Goal: Information Seeking & Learning: Find specific fact

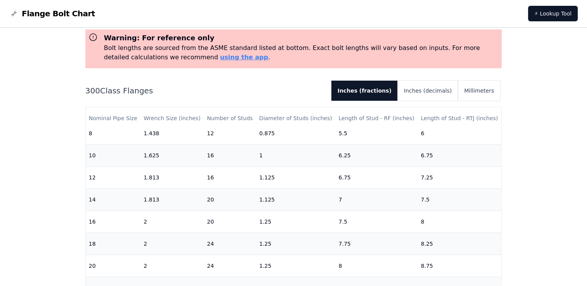
scroll to position [292, 0]
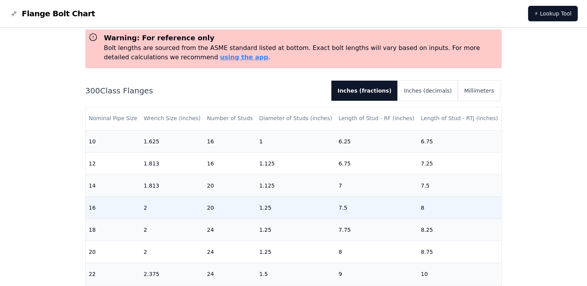
click at [165, 206] on td "2" at bounding box center [171, 208] width 63 height 22
click at [221, 208] on td "20" at bounding box center [230, 208] width 52 height 22
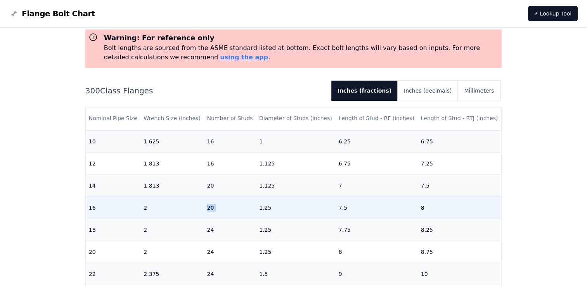
click at [221, 208] on td "20" at bounding box center [230, 208] width 52 height 22
drag, startPoint x: 221, startPoint y: 208, endPoint x: 278, endPoint y: 205, distance: 56.3
click at [278, 205] on td "1.25" at bounding box center [296, 208] width 80 height 22
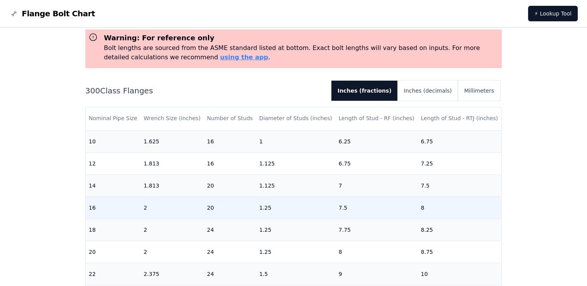
click at [178, 200] on td "2" at bounding box center [171, 208] width 63 height 22
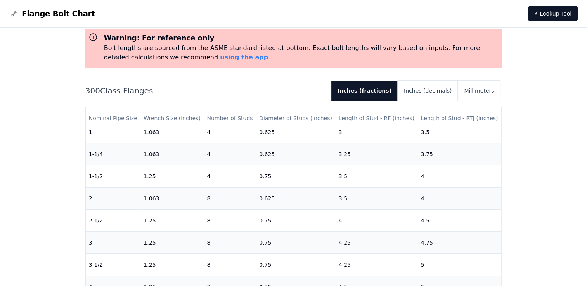
scroll to position [0, 0]
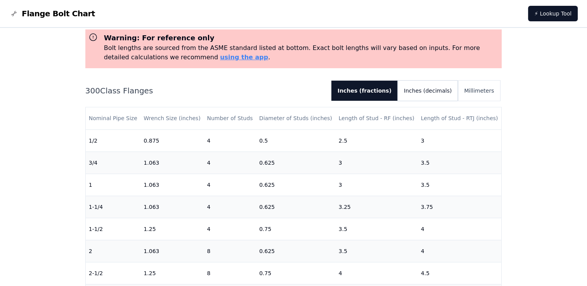
click at [442, 88] on button "Inches (decimals)" at bounding box center [428, 91] width 60 height 20
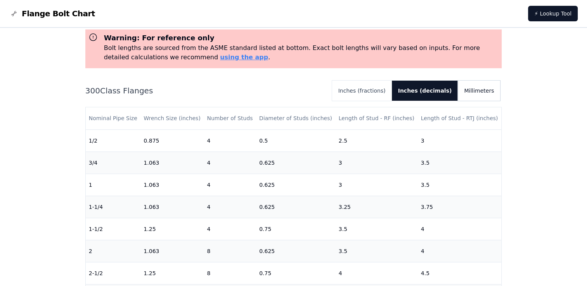
click at [472, 92] on button "Millimeters" at bounding box center [479, 91] width 42 height 20
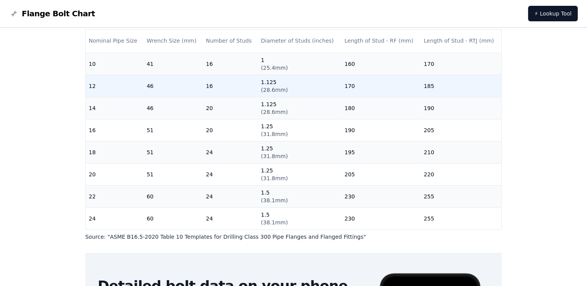
scroll to position [292, 0]
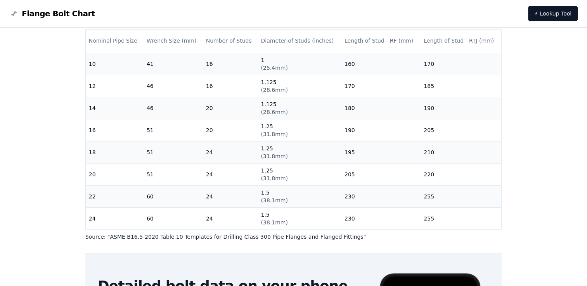
click at [46, 213] on div "# 300 Flange Bolt Chart Warning: For reference only Bolt lengths are sourced fr…" at bounding box center [293, 171] width 587 height 519
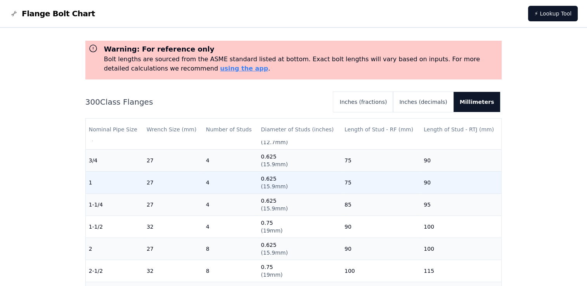
scroll to position [0, 0]
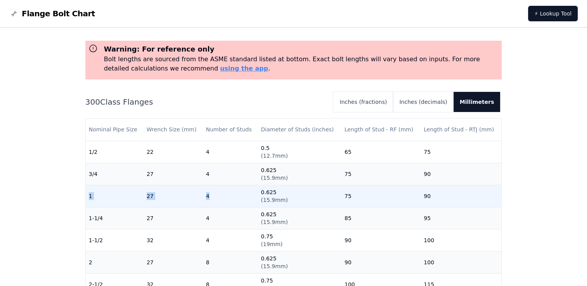
drag, startPoint x: 88, startPoint y: 193, endPoint x: 220, endPoint y: 192, distance: 132.3
click at [220, 192] on tr "1 27 4 0.625 ( 15.9mm ) 75 90" at bounding box center [294, 196] width 416 height 22
drag, startPoint x: 220, startPoint y: 192, endPoint x: 227, endPoint y: 200, distance: 10.2
click at [227, 200] on td "4" at bounding box center [230, 196] width 55 height 22
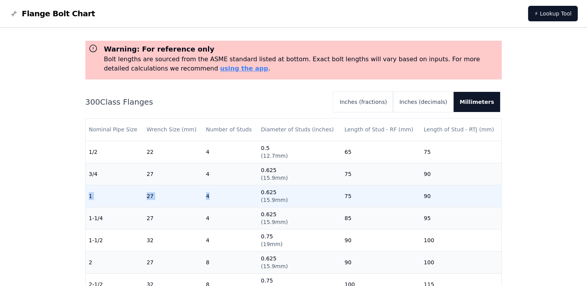
drag, startPoint x: 223, startPoint y: 199, endPoint x: 87, endPoint y: 194, distance: 135.8
click at [87, 194] on tr "1 27 4 0.625 ( 15.9mm ) 75 90" at bounding box center [294, 196] width 416 height 22
drag, startPoint x: 87, startPoint y: 194, endPoint x: 161, endPoint y: 200, distance: 74.7
click at [161, 200] on td "27" at bounding box center [173, 196] width 59 height 22
click at [155, 197] on td "27" at bounding box center [173, 196] width 59 height 22
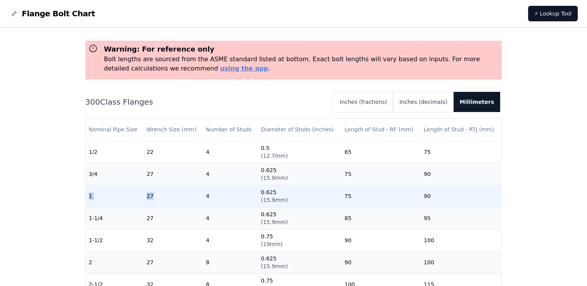
drag, startPoint x: 157, startPoint y: 199, endPoint x: 88, endPoint y: 199, distance: 69.0
click at [88, 199] on tr "1 27 4 0.625 ( 15.9mm ) 75 90" at bounding box center [294, 196] width 416 height 22
